Goal: Obtain resource: Download file/media

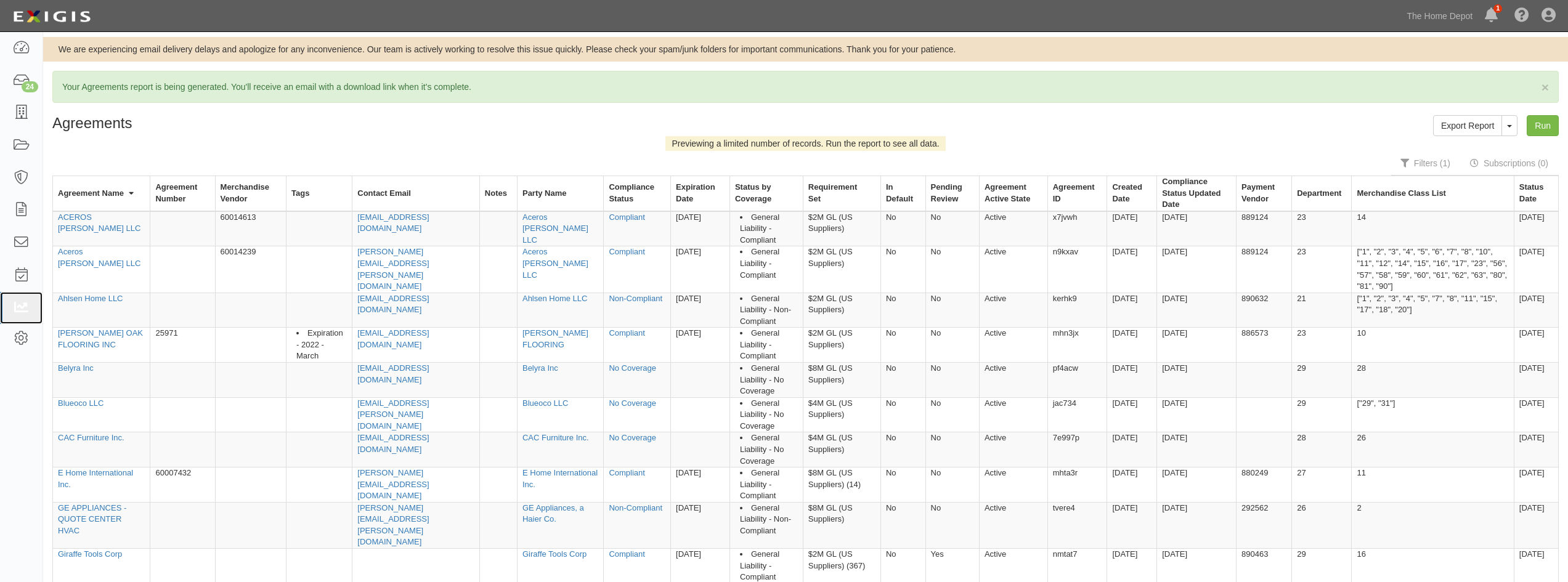
click at [18, 307] on icon at bounding box center [21, 308] width 18 height 14
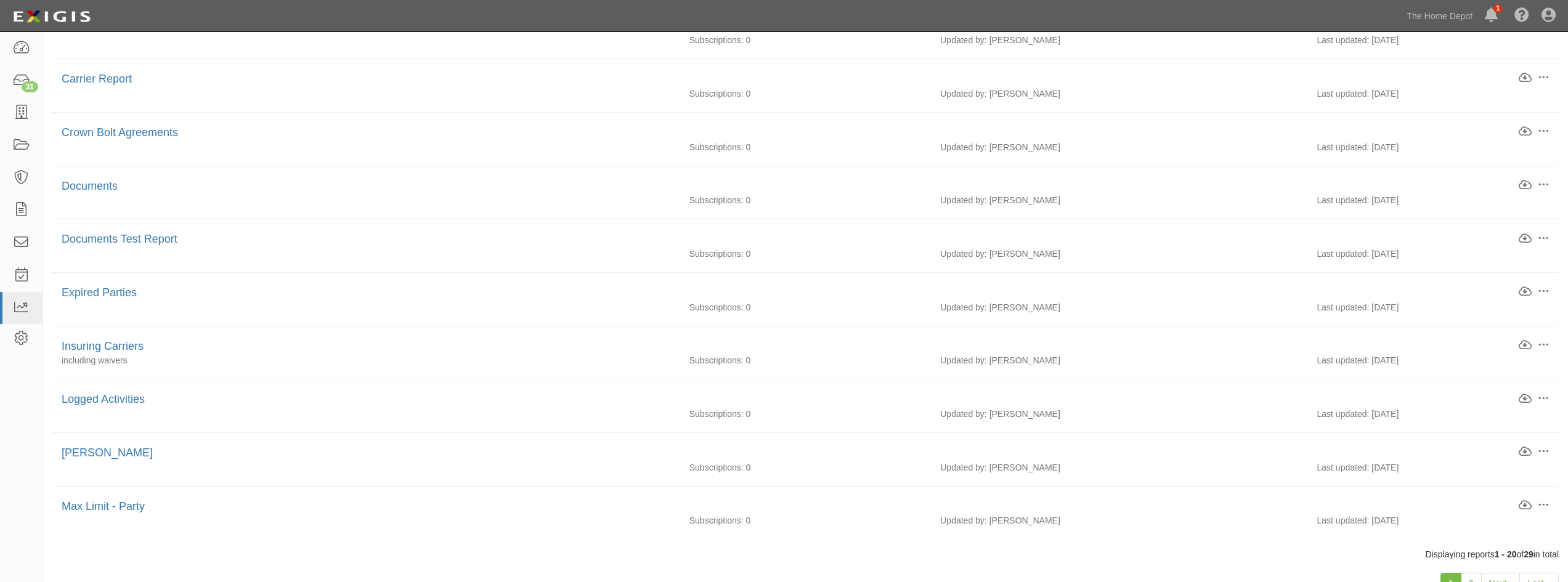
scroll to position [662, 0]
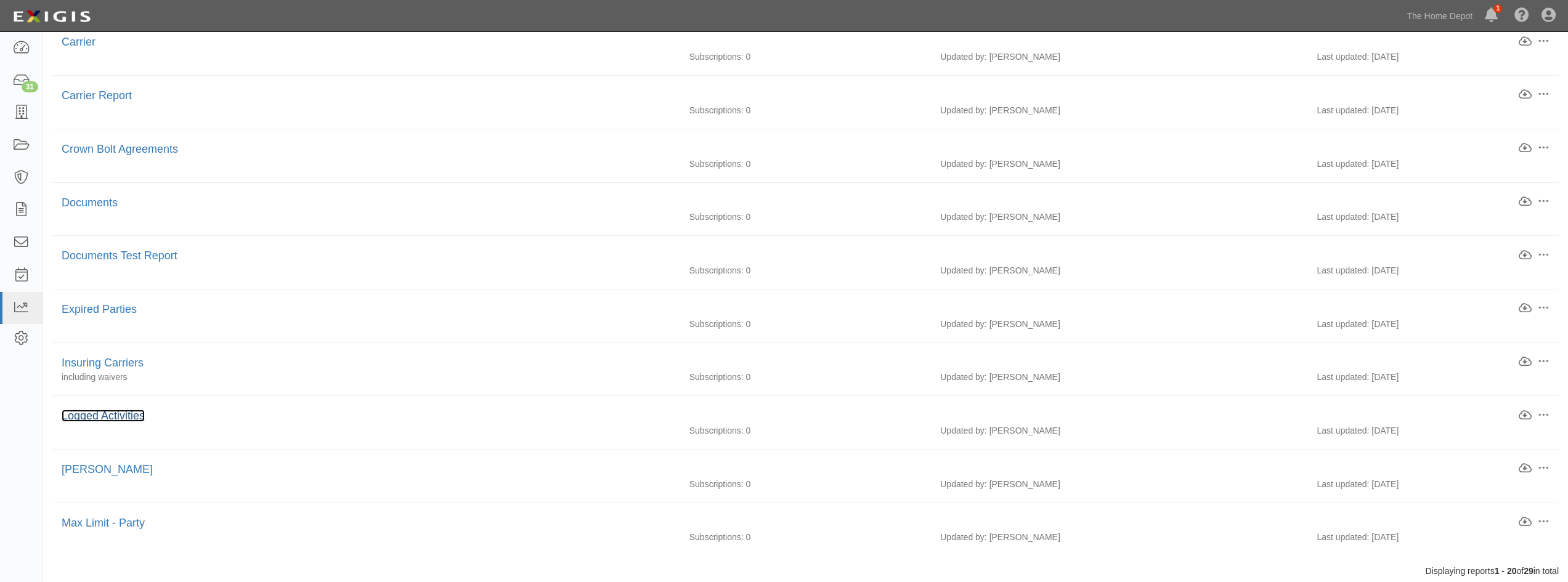
click at [95, 419] on link "Logged Activities" at bounding box center [103, 415] width 83 height 12
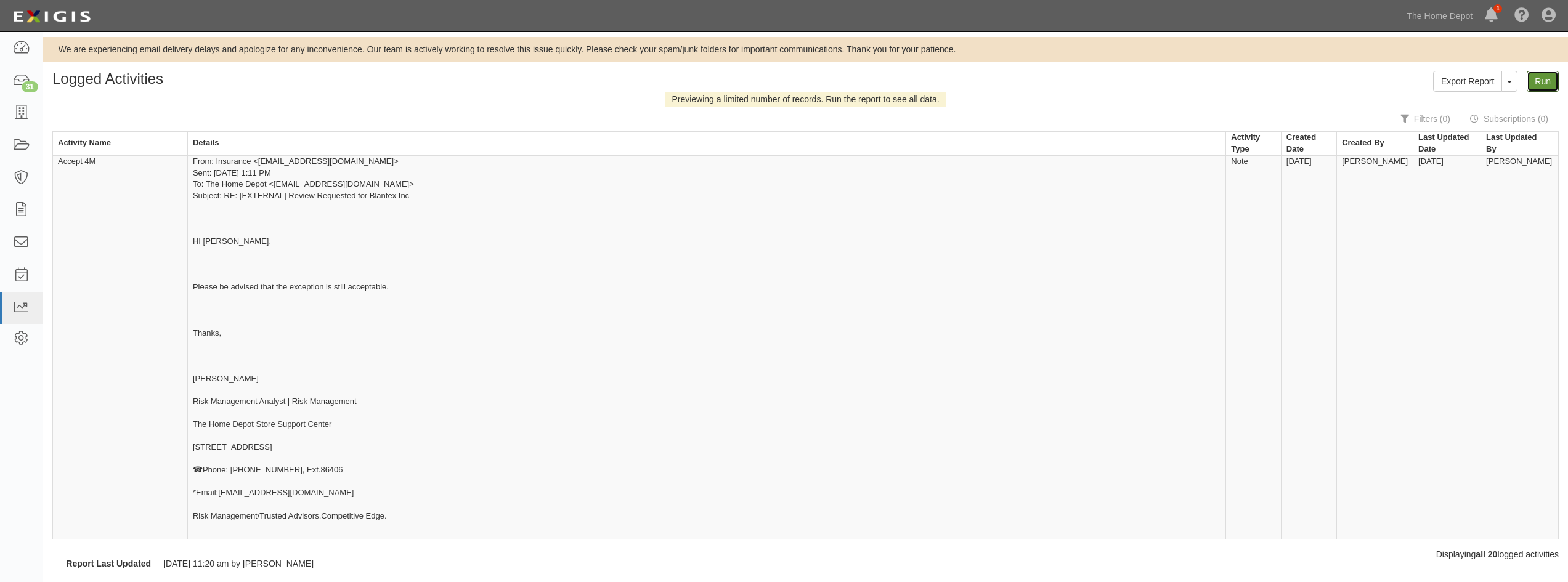
click at [1534, 79] on link "Run" at bounding box center [1542, 81] width 32 height 21
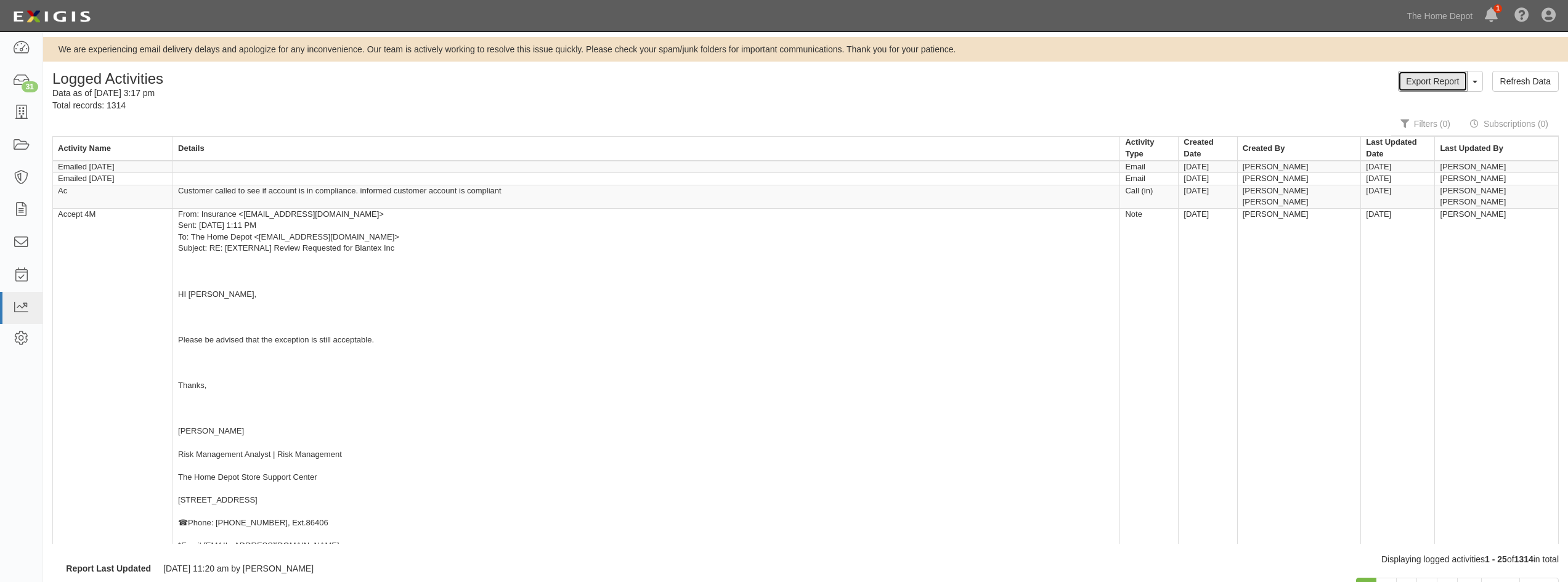
click at [1434, 86] on link "Export Report" at bounding box center [1433, 81] width 69 height 21
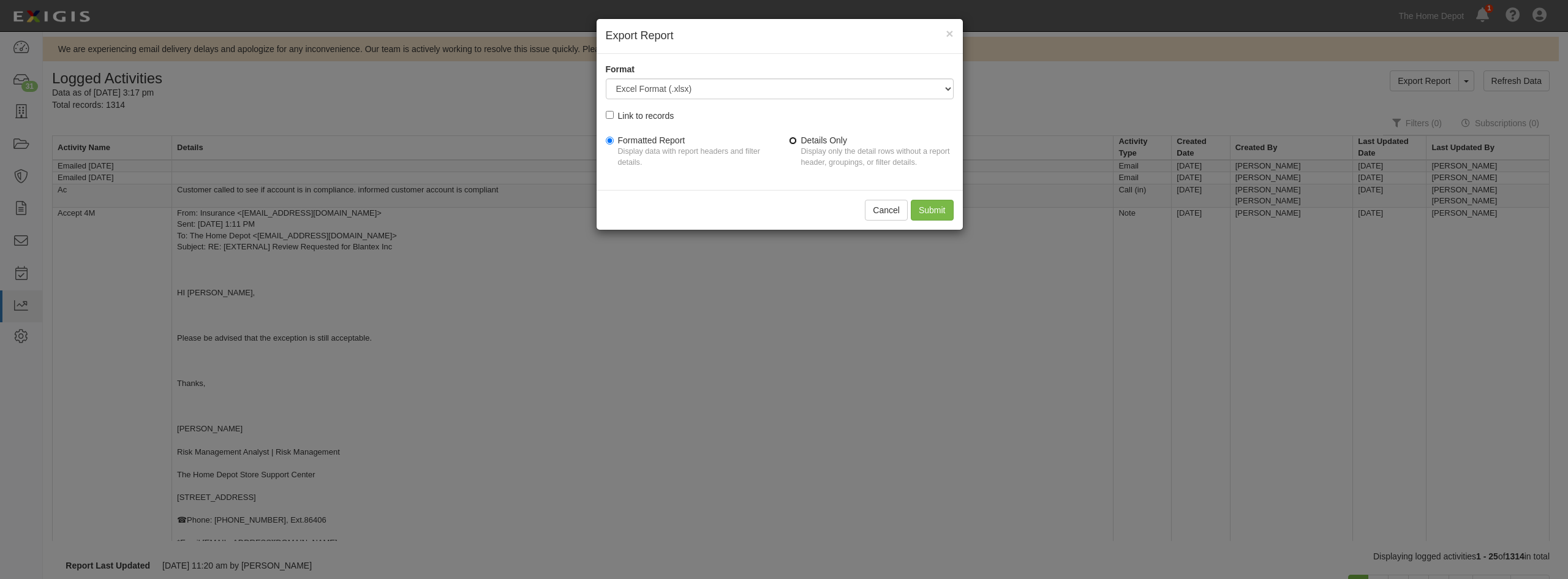
click at [791, 142] on input "Details Only Display only the detail rows without a report header, groupings, o…" at bounding box center [793, 141] width 8 height 8
radio input "true"
click at [927, 214] on input "Submit" at bounding box center [932, 210] width 43 height 21
